Goal: Task Accomplishment & Management: Use online tool/utility

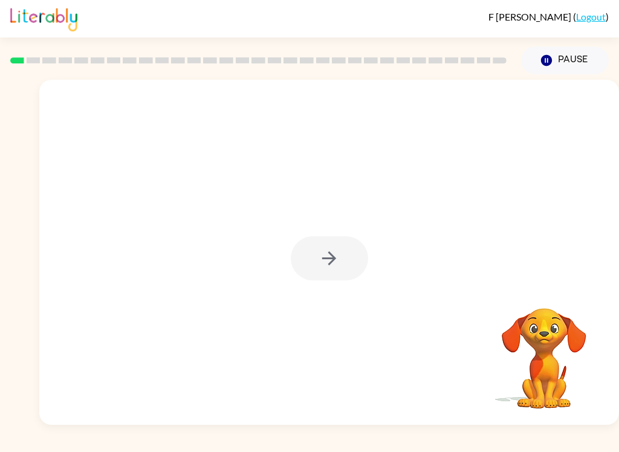
click at [183, 447] on div "F [PERSON_NAME] ( Logout ) Pause Pause Your browser must support playing .mp4 f…" at bounding box center [309, 226] width 619 height 452
click at [353, 268] on button "button" at bounding box center [329, 258] width 77 height 44
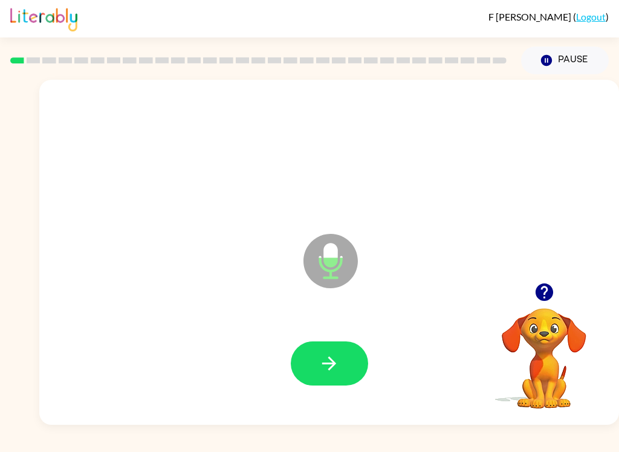
click at [360, 358] on button "button" at bounding box center [329, 364] width 77 height 44
click at [343, 376] on button "button" at bounding box center [329, 364] width 77 height 44
click at [325, 362] on icon "button" at bounding box center [329, 363] width 21 height 21
click at [340, 363] on button "button" at bounding box center [329, 364] width 77 height 44
click at [323, 343] on button "button" at bounding box center [329, 364] width 77 height 44
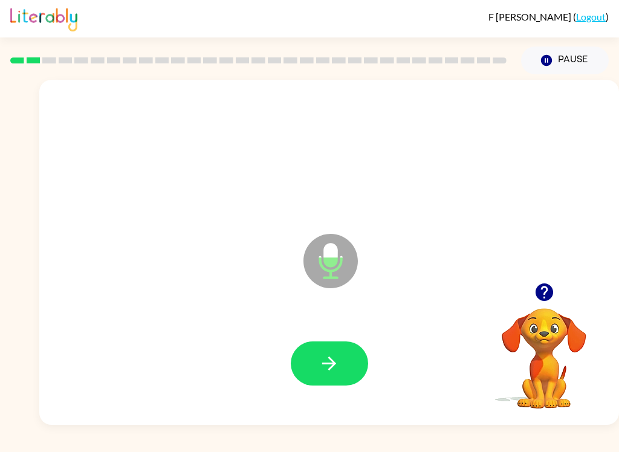
click at [343, 363] on button "button" at bounding box center [329, 364] width 77 height 44
click at [344, 362] on button "button" at bounding box center [329, 364] width 77 height 44
click at [354, 360] on button "button" at bounding box center [329, 364] width 77 height 44
click at [342, 365] on button "button" at bounding box center [329, 364] width 77 height 44
click at [348, 371] on button "button" at bounding box center [329, 364] width 77 height 44
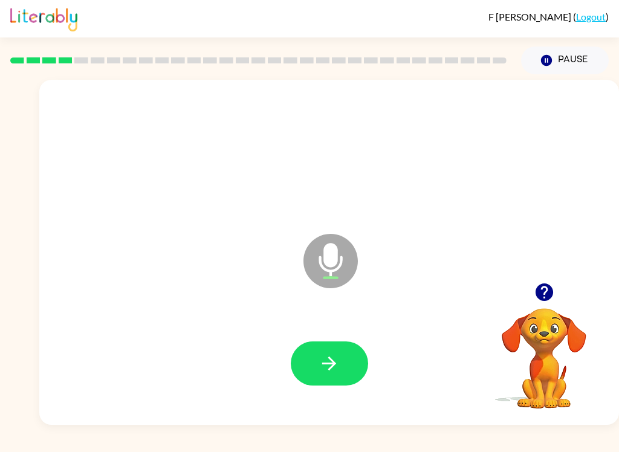
click at [339, 369] on icon "button" at bounding box center [329, 363] width 21 height 21
click at [325, 370] on icon "button" at bounding box center [329, 363] width 21 height 21
click at [348, 362] on button "button" at bounding box center [329, 364] width 77 height 44
click at [342, 378] on button "button" at bounding box center [329, 364] width 77 height 44
click at [337, 360] on icon "button" at bounding box center [329, 363] width 21 height 21
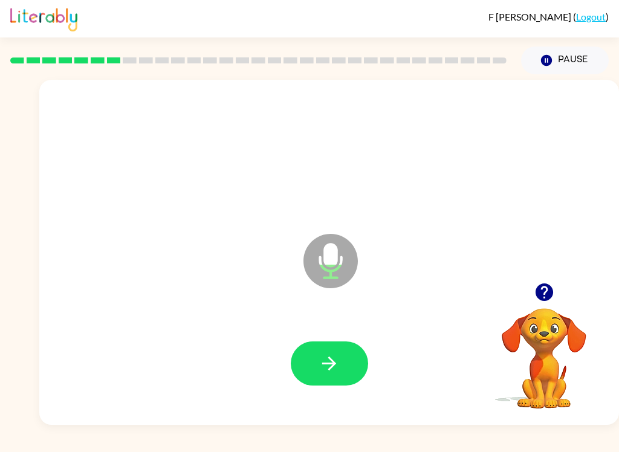
click at [338, 375] on button "button" at bounding box center [329, 364] width 77 height 44
click at [343, 369] on button "button" at bounding box center [329, 364] width 77 height 44
click at [330, 377] on button "button" at bounding box center [329, 364] width 77 height 44
click at [331, 367] on icon "button" at bounding box center [329, 363] width 21 height 21
click at [319, 358] on icon "button" at bounding box center [329, 363] width 21 height 21
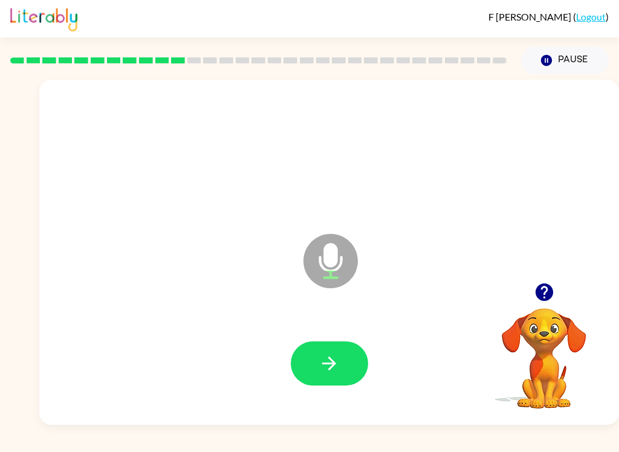
click at [342, 366] on button "button" at bounding box center [329, 364] width 77 height 44
click at [340, 356] on button "button" at bounding box center [329, 364] width 77 height 44
click at [319, 382] on button "button" at bounding box center [329, 364] width 77 height 44
click at [324, 359] on icon "button" at bounding box center [329, 363] width 21 height 21
click at [350, 371] on button "button" at bounding box center [329, 364] width 77 height 44
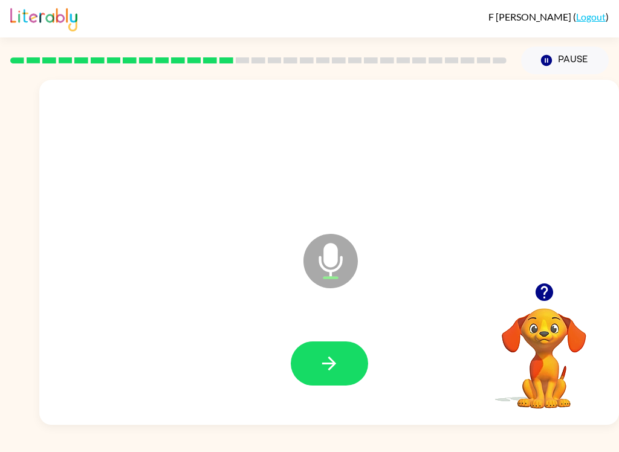
click at [342, 384] on button "button" at bounding box center [329, 364] width 77 height 44
click at [340, 373] on button "button" at bounding box center [329, 364] width 77 height 44
click at [320, 378] on button "button" at bounding box center [329, 364] width 77 height 44
click at [345, 364] on button "button" at bounding box center [329, 364] width 77 height 44
click at [334, 363] on icon "button" at bounding box center [329, 364] width 14 height 14
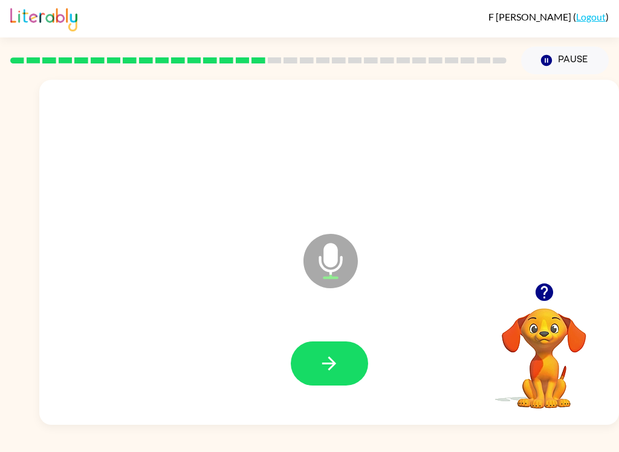
click at [342, 358] on button "button" at bounding box center [329, 364] width 77 height 44
click at [346, 361] on button "button" at bounding box center [329, 364] width 77 height 44
click at [345, 362] on button "button" at bounding box center [329, 364] width 77 height 44
click at [342, 374] on button "button" at bounding box center [329, 364] width 77 height 44
click at [344, 360] on button "button" at bounding box center [329, 364] width 77 height 44
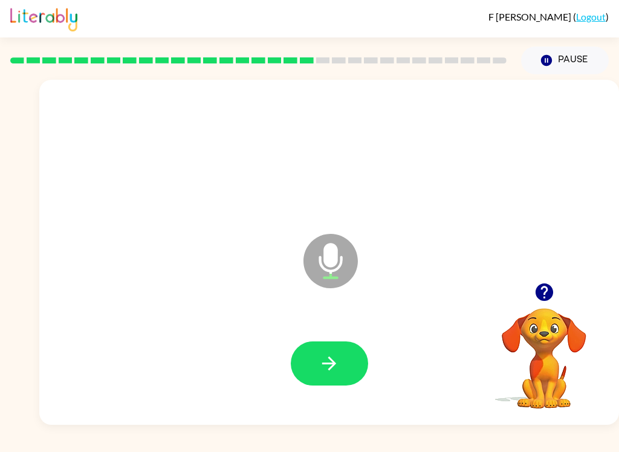
click at [330, 358] on icon "button" at bounding box center [329, 364] width 14 height 14
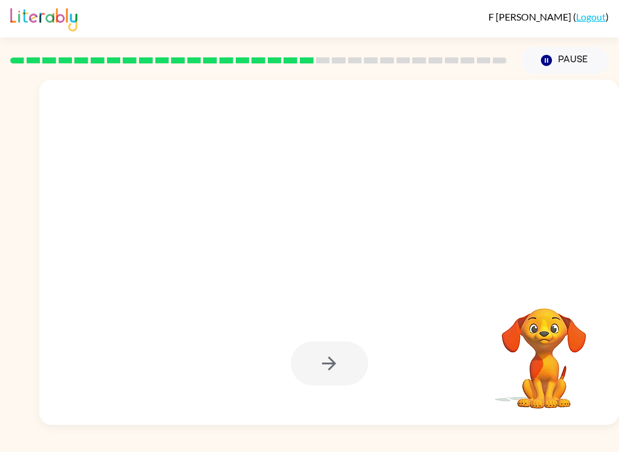
click at [534, 316] on video "Your browser must support playing .mp4 files to use Literably. Please try using…" at bounding box center [544, 350] width 121 height 121
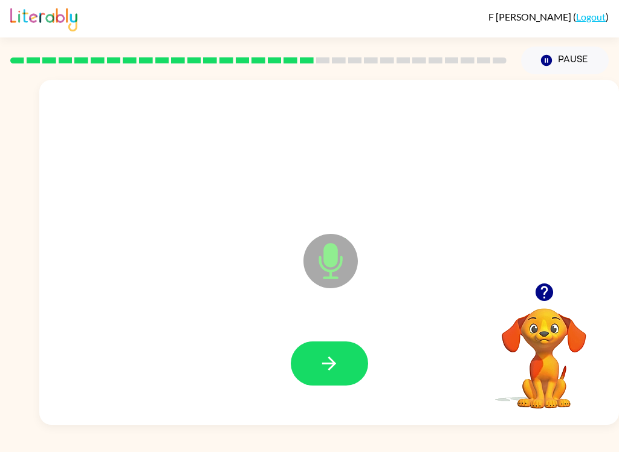
click at [346, 361] on button "button" at bounding box center [329, 364] width 77 height 44
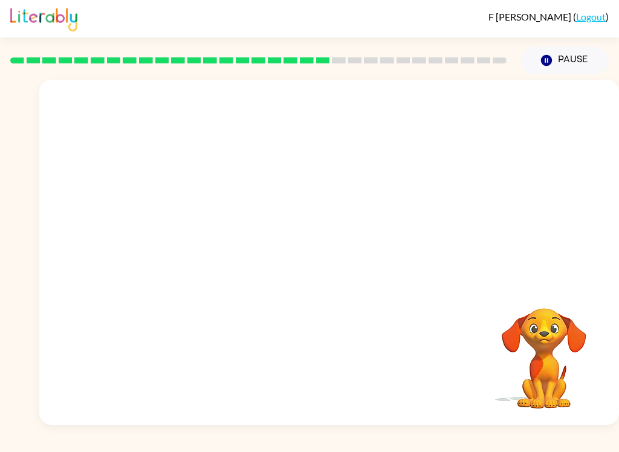
click at [554, 257] on div at bounding box center [329, 252] width 580 height 345
click at [530, 256] on div at bounding box center [329, 252] width 580 height 345
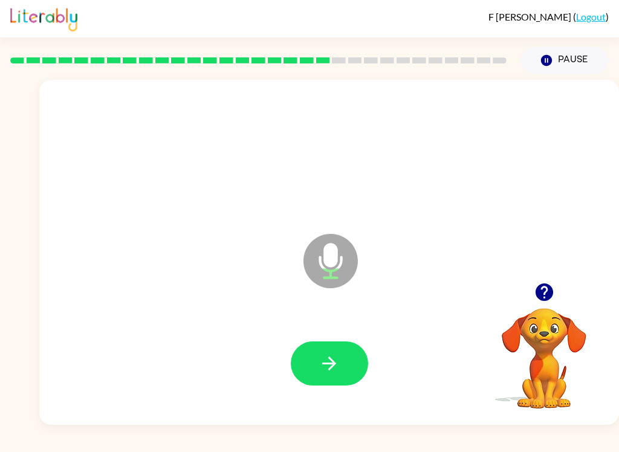
click at [348, 379] on button "button" at bounding box center [329, 364] width 77 height 44
click at [332, 384] on button "button" at bounding box center [329, 364] width 77 height 44
click at [327, 367] on icon "button" at bounding box center [329, 363] width 21 height 21
click at [328, 364] on icon "button" at bounding box center [329, 364] width 14 height 14
click at [343, 352] on button "button" at bounding box center [329, 364] width 77 height 44
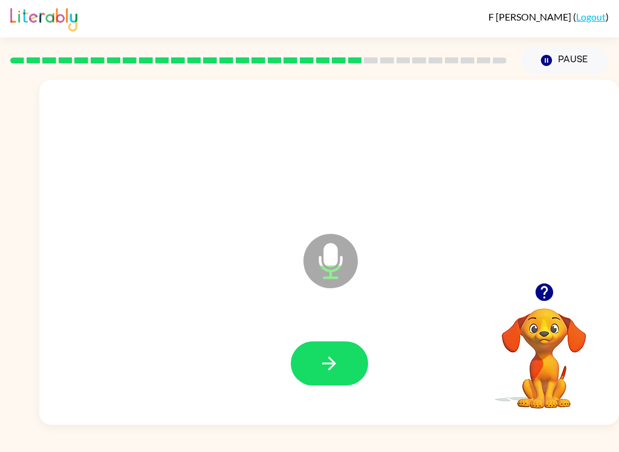
click at [345, 351] on button "button" at bounding box center [329, 364] width 77 height 44
click at [317, 355] on button "button" at bounding box center [329, 364] width 77 height 44
click at [335, 366] on icon "button" at bounding box center [329, 363] width 21 height 21
click at [340, 351] on button "button" at bounding box center [329, 364] width 77 height 44
click at [332, 365] on icon "button" at bounding box center [329, 363] width 21 height 21
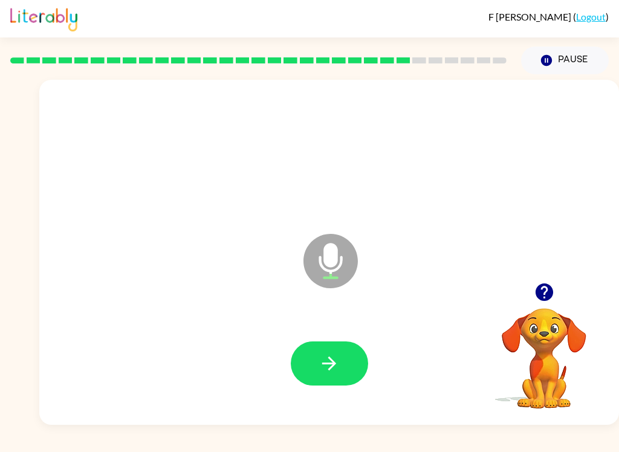
click at [358, 368] on button "button" at bounding box center [329, 364] width 77 height 44
click at [328, 354] on icon "button" at bounding box center [329, 363] width 21 height 21
click at [345, 352] on button "button" at bounding box center [329, 364] width 77 height 44
click at [350, 367] on button "button" at bounding box center [329, 364] width 77 height 44
click at [355, 360] on button "button" at bounding box center [329, 364] width 77 height 44
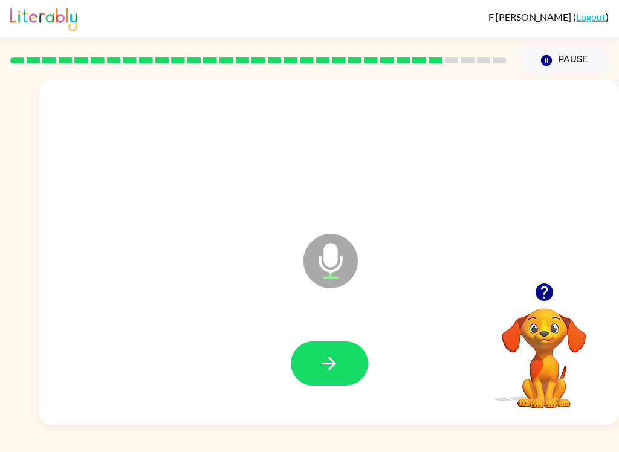
click at [357, 380] on button "button" at bounding box center [329, 364] width 77 height 44
click at [331, 361] on icon "button" at bounding box center [329, 364] width 14 height 14
click at [324, 365] on icon "button" at bounding box center [329, 363] width 21 height 21
click at [334, 372] on icon "button" at bounding box center [329, 363] width 21 height 21
click at [331, 371] on icon "button" at bounding box center [329, 363] width 21 height 21
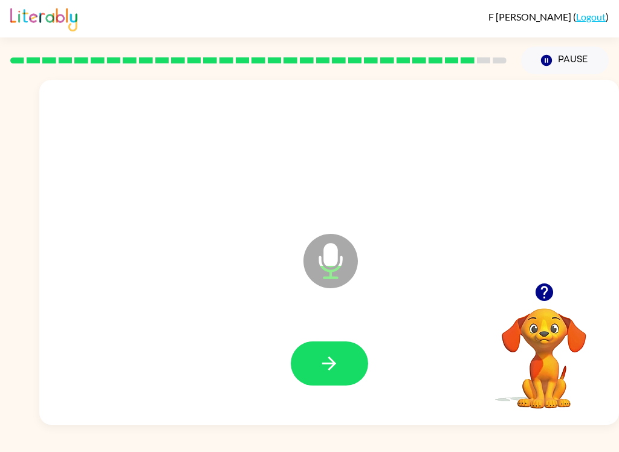
click at [335, 357] on icon "button" at bounding box center [329, 363] width 21 height 21
click at [340, 369] on button "button" at bounding box center [329, 364] width 77 height 44
click at [337, 383] on button "button" at bounding box center [329, 364] width 77 height 44
